Goal: Navigation & Orientation: Find specific page/section

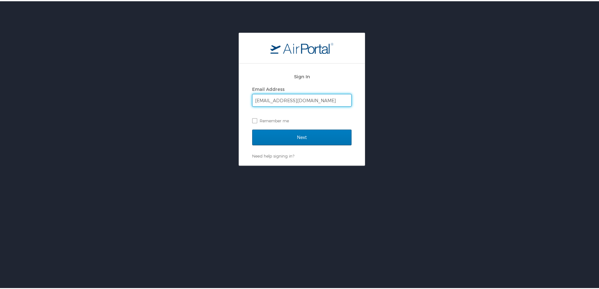
type input "[EMAIL_ADDRESS][DOMAIN_NAME]"
click at [252, 128] on input "Next" at bounding box center [301, 136] width 99 height 16
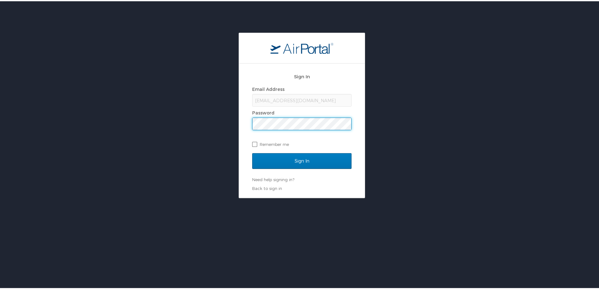
click at [283, 144] on label "Remember me" at bounding box center [301, 142] width 99 height 9
click at [256, 144] on input "Remember me" at bounding box center [254, 143] width 4 height 4
checkbox input "true"
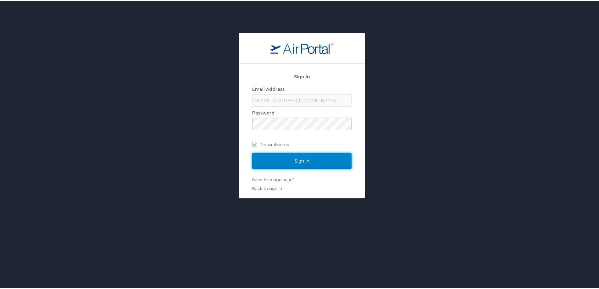
click at [292, 158] on input "Sign In" at bounding box center [301, 160] width 99 height 16
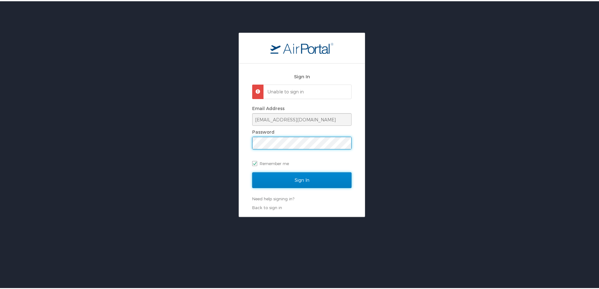
click at [297, 179] on input "Sign In" at bounding box center [301, 179] width 99 height 16
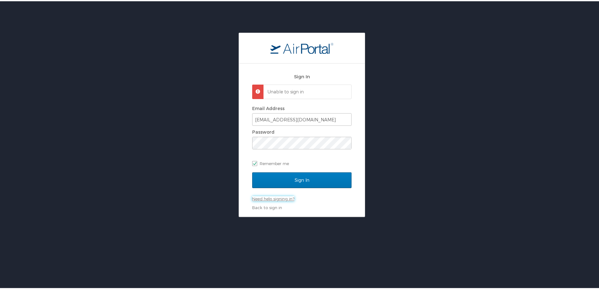
click at [286, 199] on link "Need help signing in?" at bounding box center [273, 197] width 42 height 5
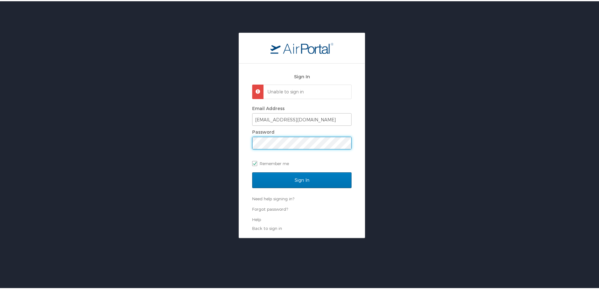
click at [252, 171] on input "Sign In" at bounding box center [301, 179] width 99 height 16
click at [325, 155] on div "Email Address rtyle3@lsuhsc.edu Password Remember me" at bounding box center [301, 135] width 99 height 64
click at [299, 119] on input "rtyle3@lsuhsc.edu" at bounding box center [301, 118] width 99 height 12
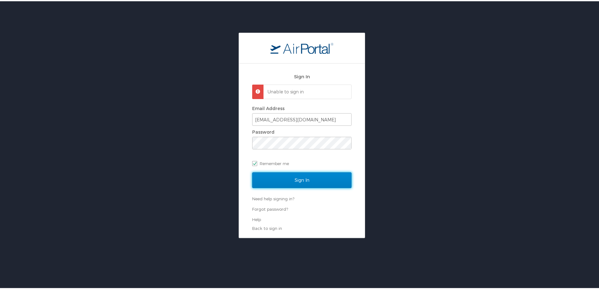
click at [311, 176] on input "Sign In" at bounding box center [301, 179] width 99 height 16
click at [274, 207] on link "Forgot password?" at bounding box center [270, 207] width 36 height 5
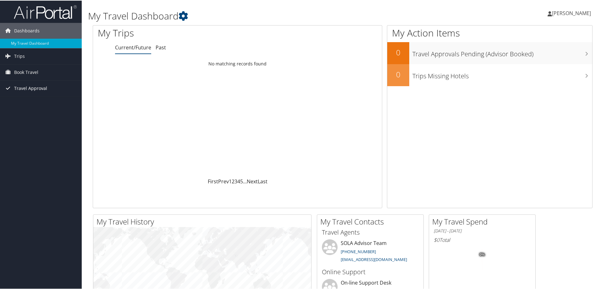
click at [39, 90] on span "Travel Approval" at bounding box center [30, 88] width 33 height 16
click at [36, 73] on span "Book Travel" at bounding box center [26, 72] width 24 height 16
